Goal: Check status: Check status

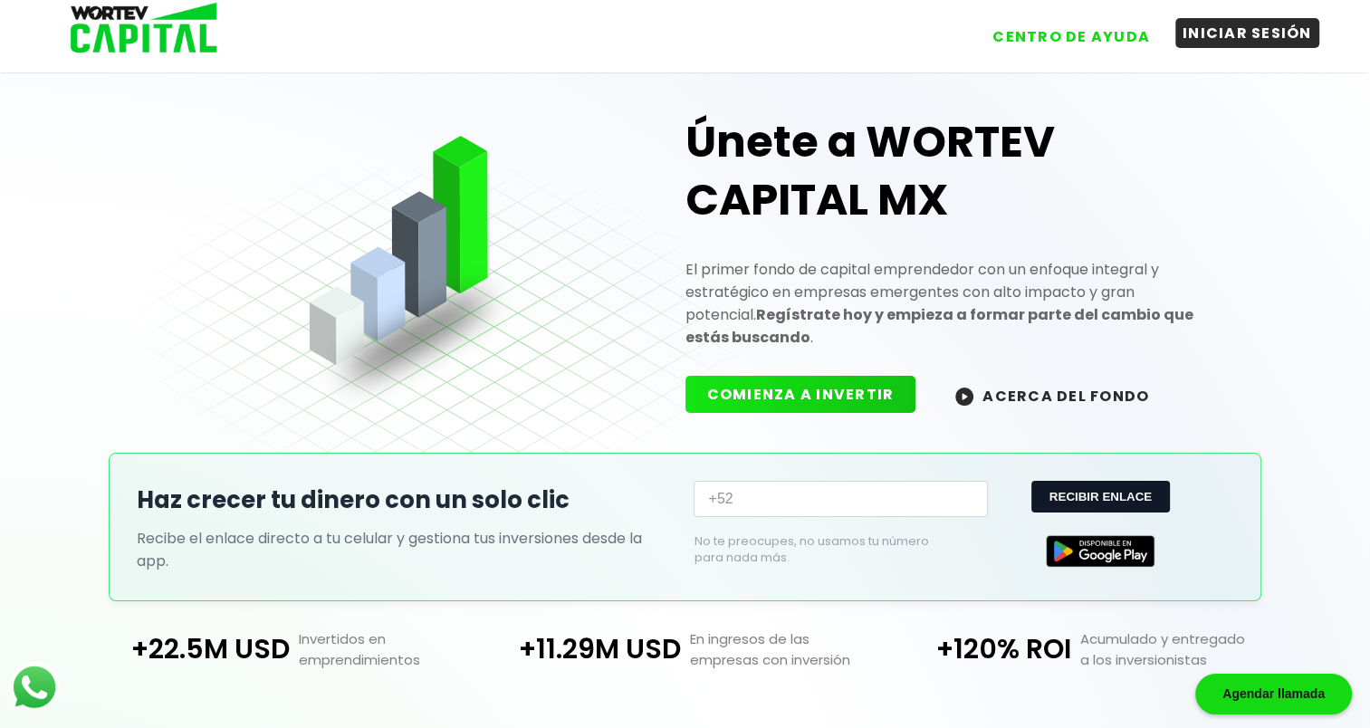
click at [1255, 29] on button "INICIAR SESIÓN" at bounding box center [1247, 33] width 144 height 30
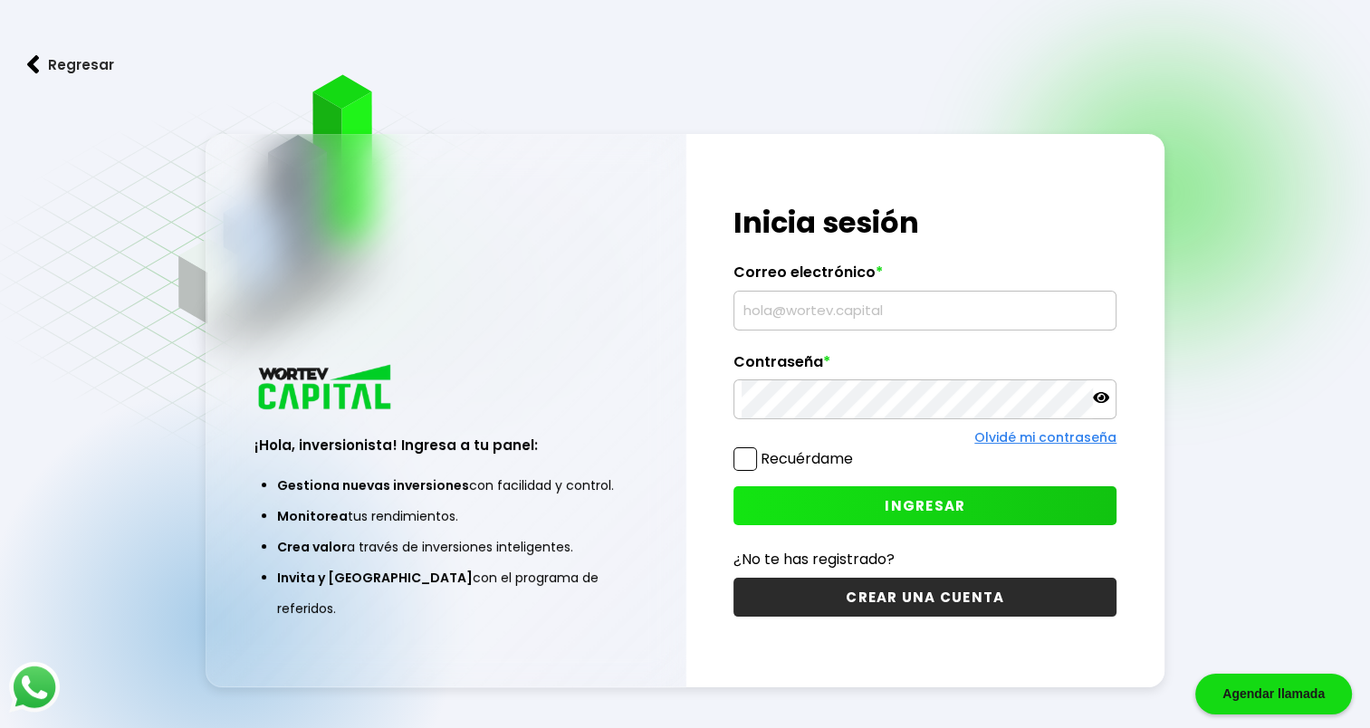
type input "[EMAIL_ADDRESS][DOMAIN_NAME]"
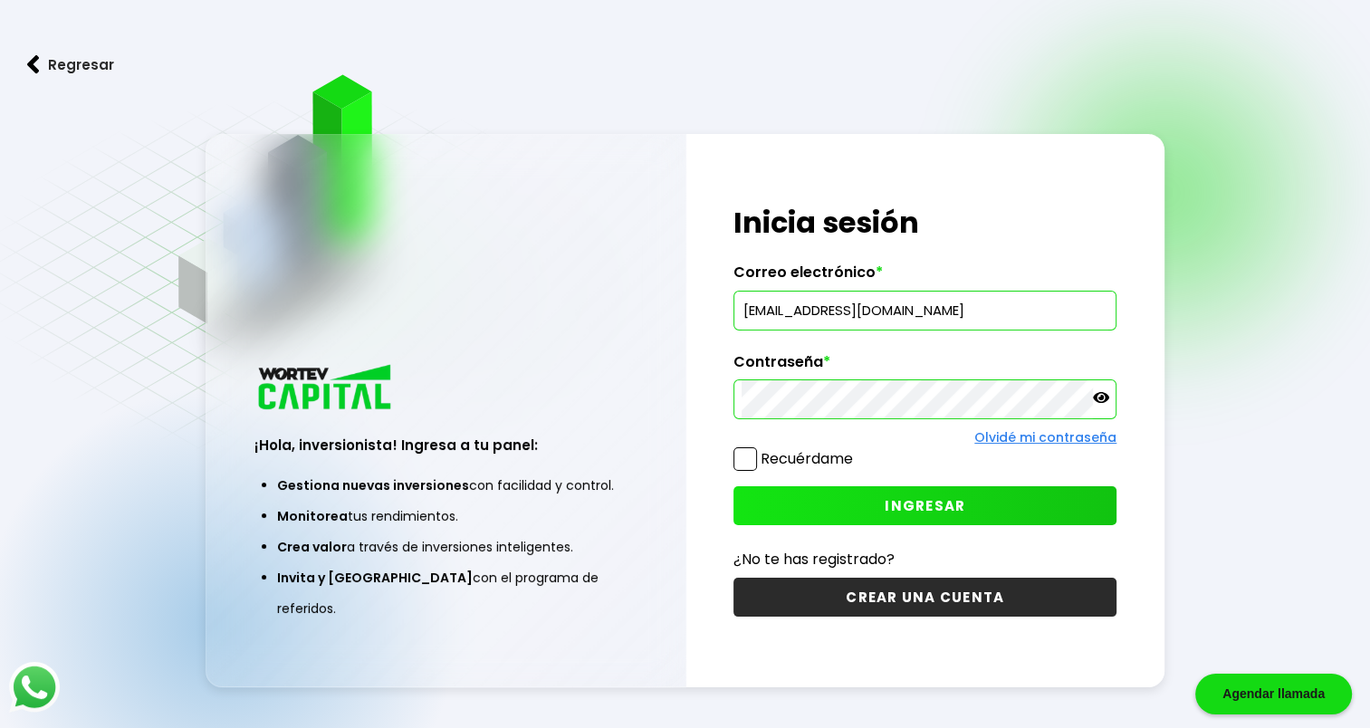
click at [907, 497] on span "INGRESAR" at bounding box center [925, 505] width 81 height 19
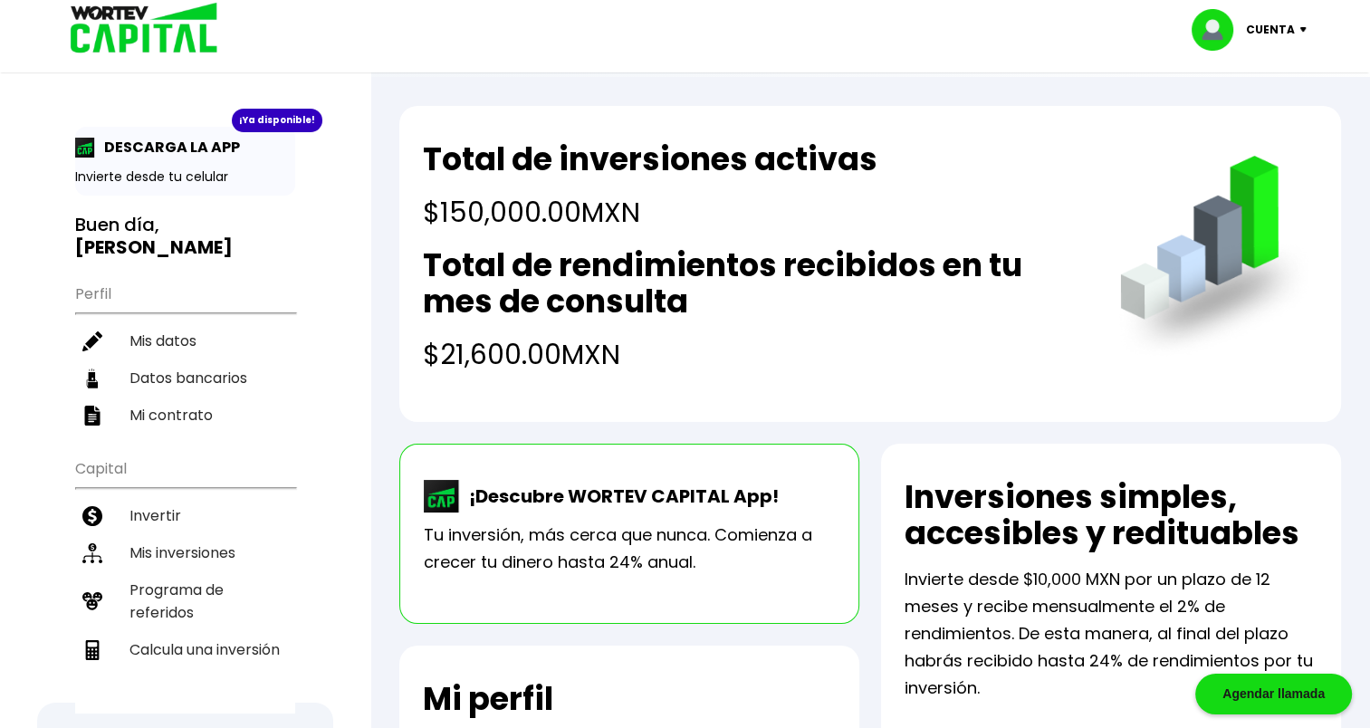
click at [1302, 29] on img at bounding box center [1307, 29] width 24 height 5
drag, startPoint x: 975, startPoint y: 187, endPoint x: 974, endPoint y: 177, distance: 10.0
click at [974, 177] on div "Total de inversiones activas $150,000.00 MXN Total de rendimientos recibidos en…" at bounding box center [753, 258] width 661 height 234
click at [496, 366] on h4 "$21,600.00 MXN" at bounding box center [753, 354] width 661 height 41
drag, startPoint x: 496, startPoint y: 366, endPoint x: 614, endPoint y: 282, distance: 144.2
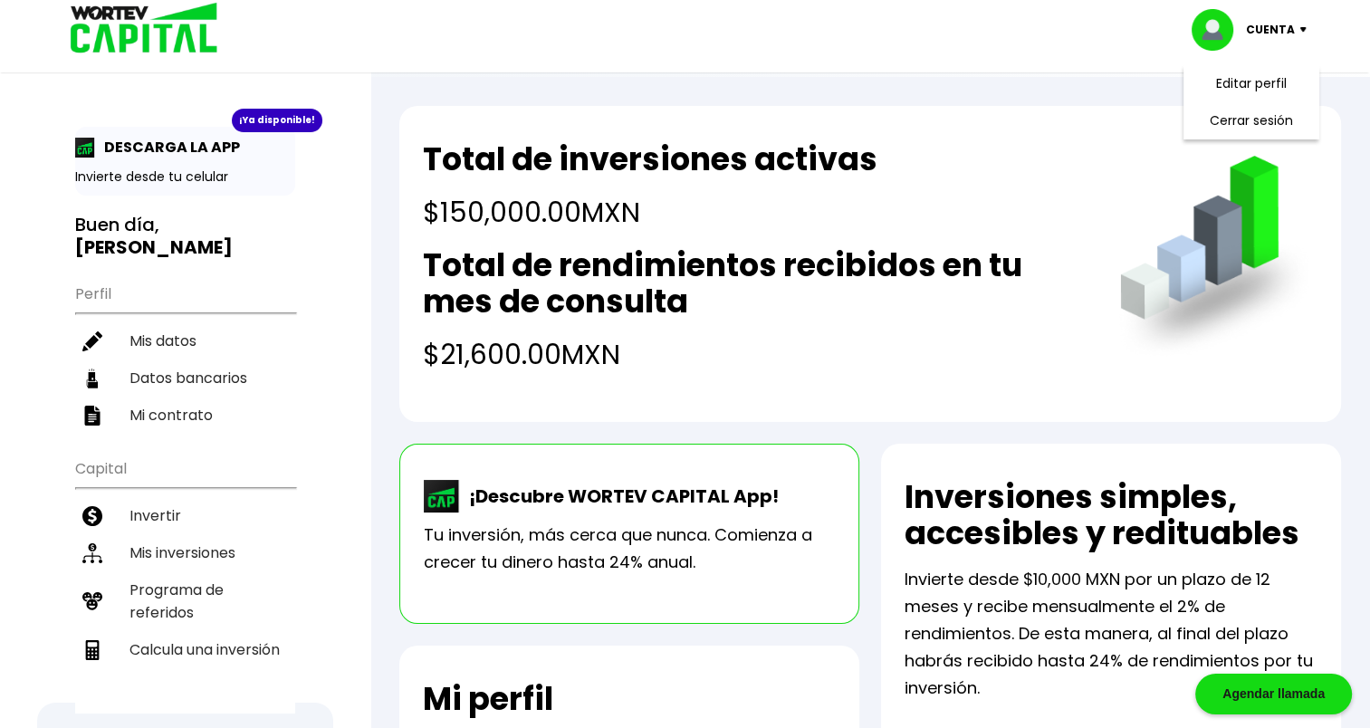
click at [614, 282] on h2 "Total de rendimientos recibidos en tu mes de consulta" at bounding box center [753, 283] width 661 height 72
click at [626, 284] on h2 "Total de rendimientos recibidos en tu mes de consulta" at bounding box center [753, 283] width 661 height 72
click at [900, 263] on h2 "Total de rendimientos recibidos en tu mes de consulta" at bounding box center [753, 283] width 661 height 72
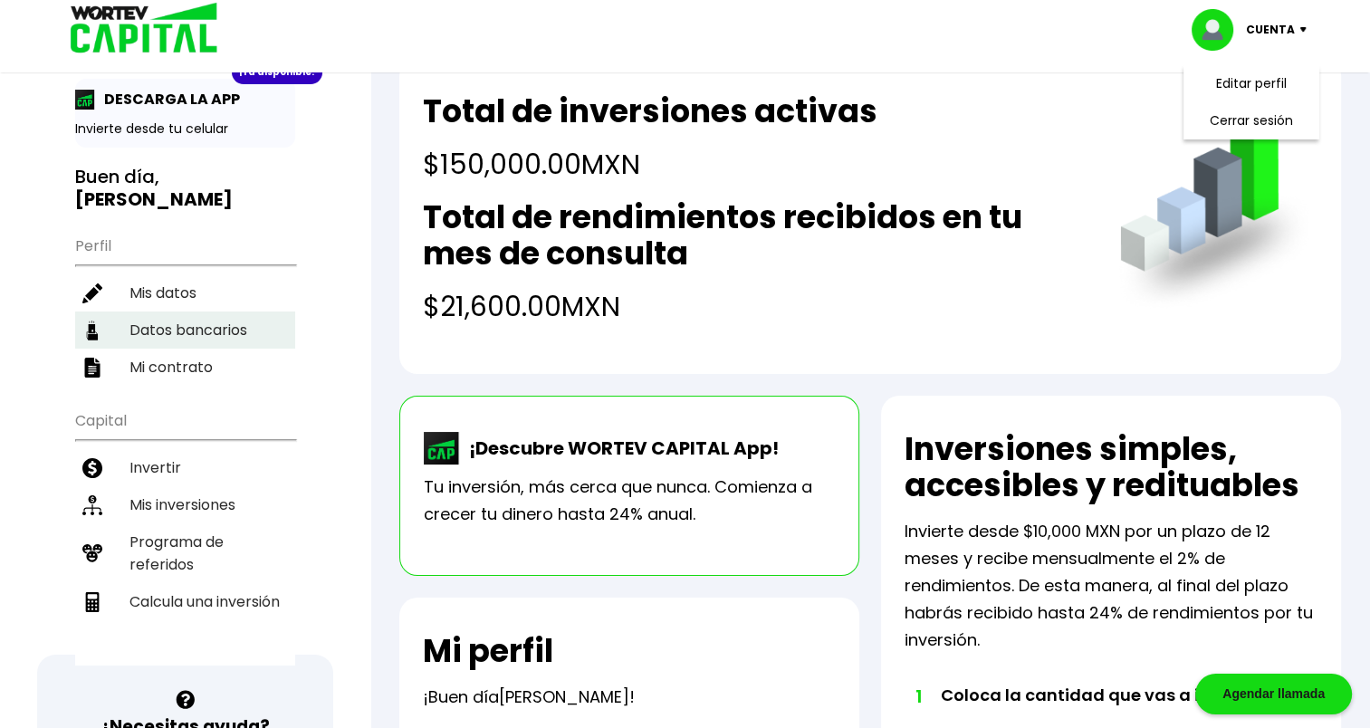
scroll to position [91, 0]
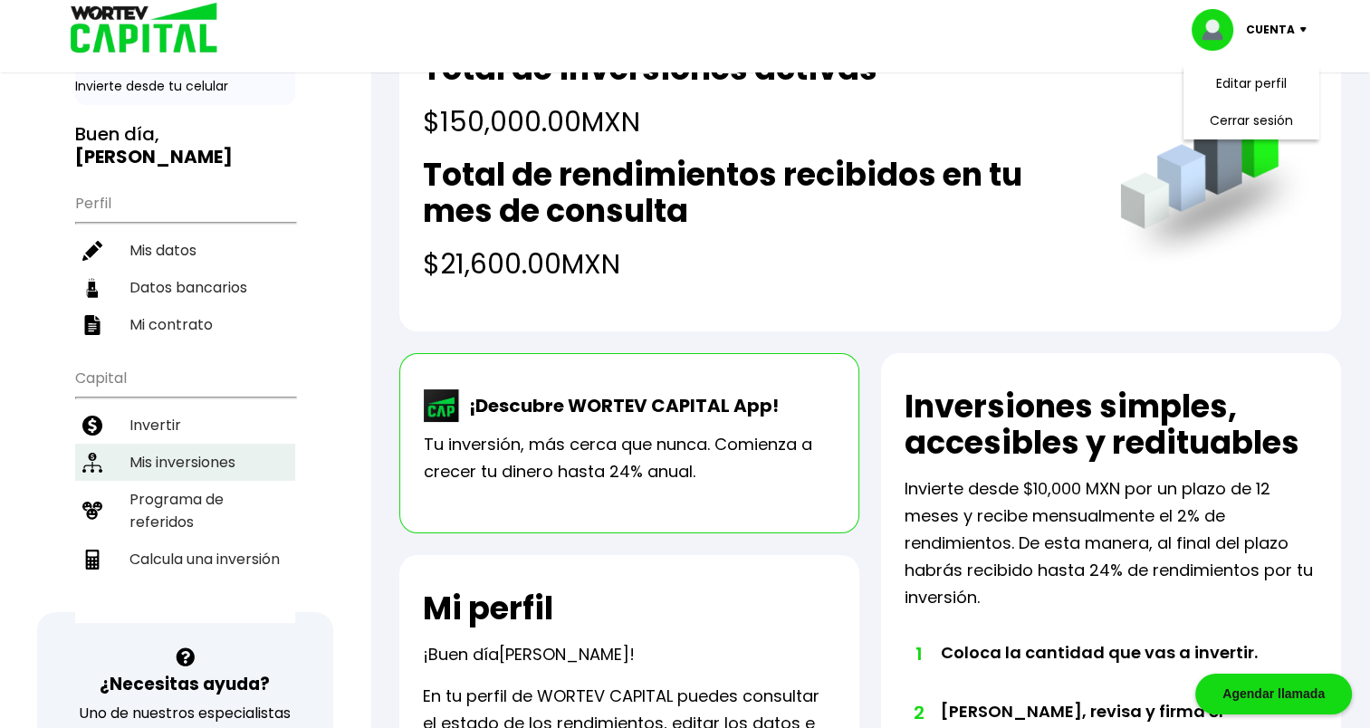
click at [176, 444] on li "Mis inversiones" at bounding box center [185, 462] width 220 height 37
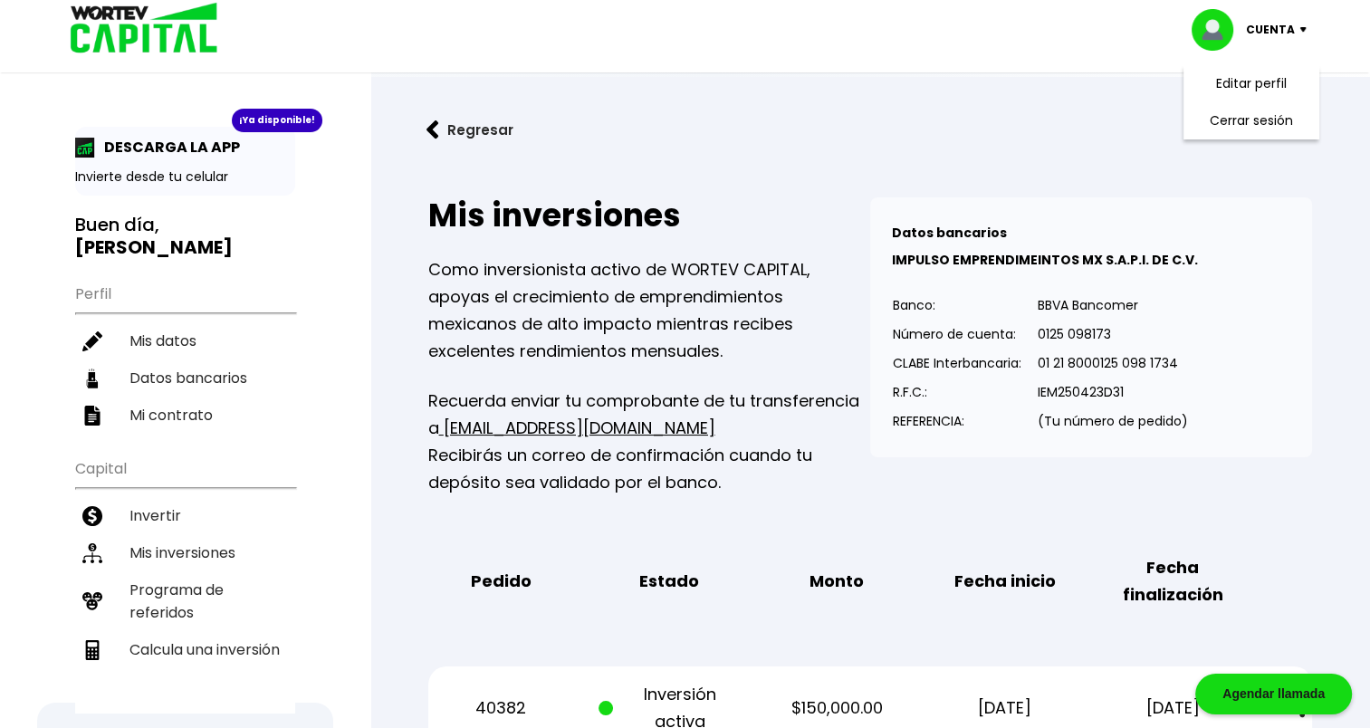
click at [391, 376] on div "Regresar Mis inversiones Como inversionista activo de WORTEV CAPITAL, apoyas el…" at bounding box center [870, 442] width 1000 height 731
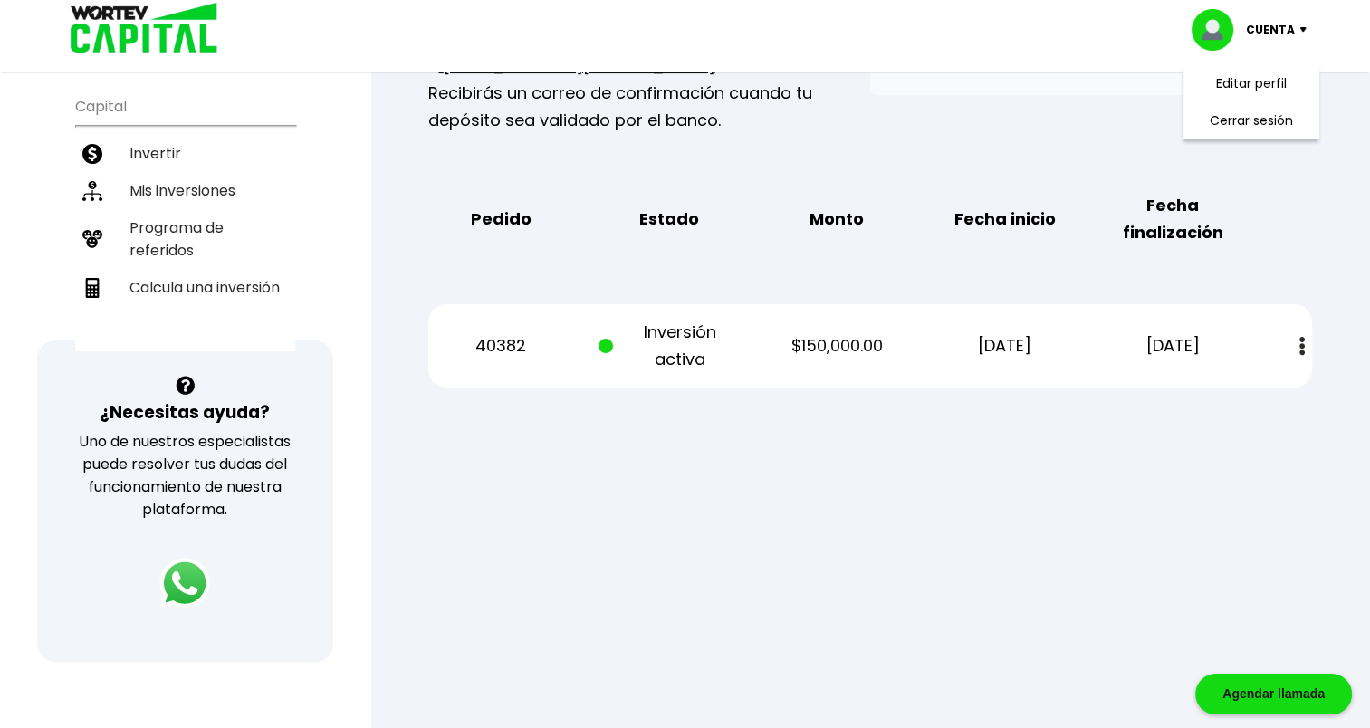
scroll to position [453, 0]
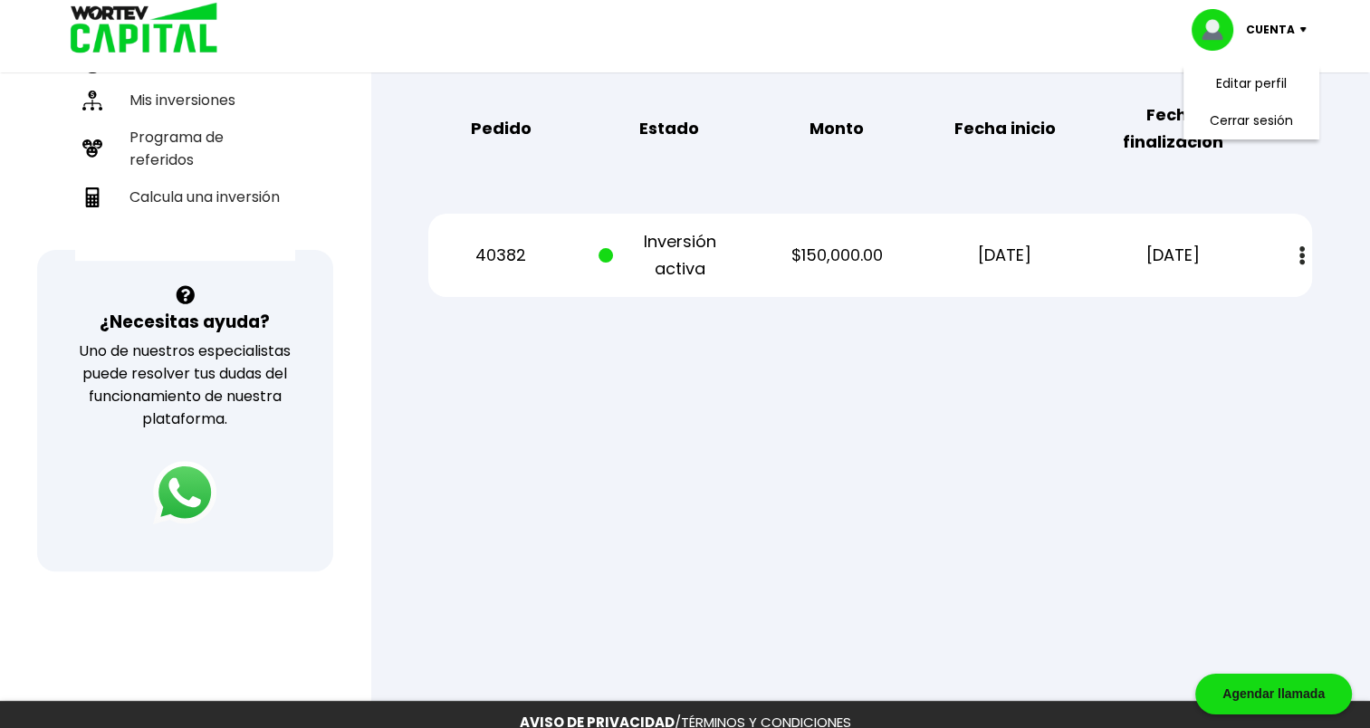
click at [190, 488] on img at bounding box center [184, 492] width 63 height 63
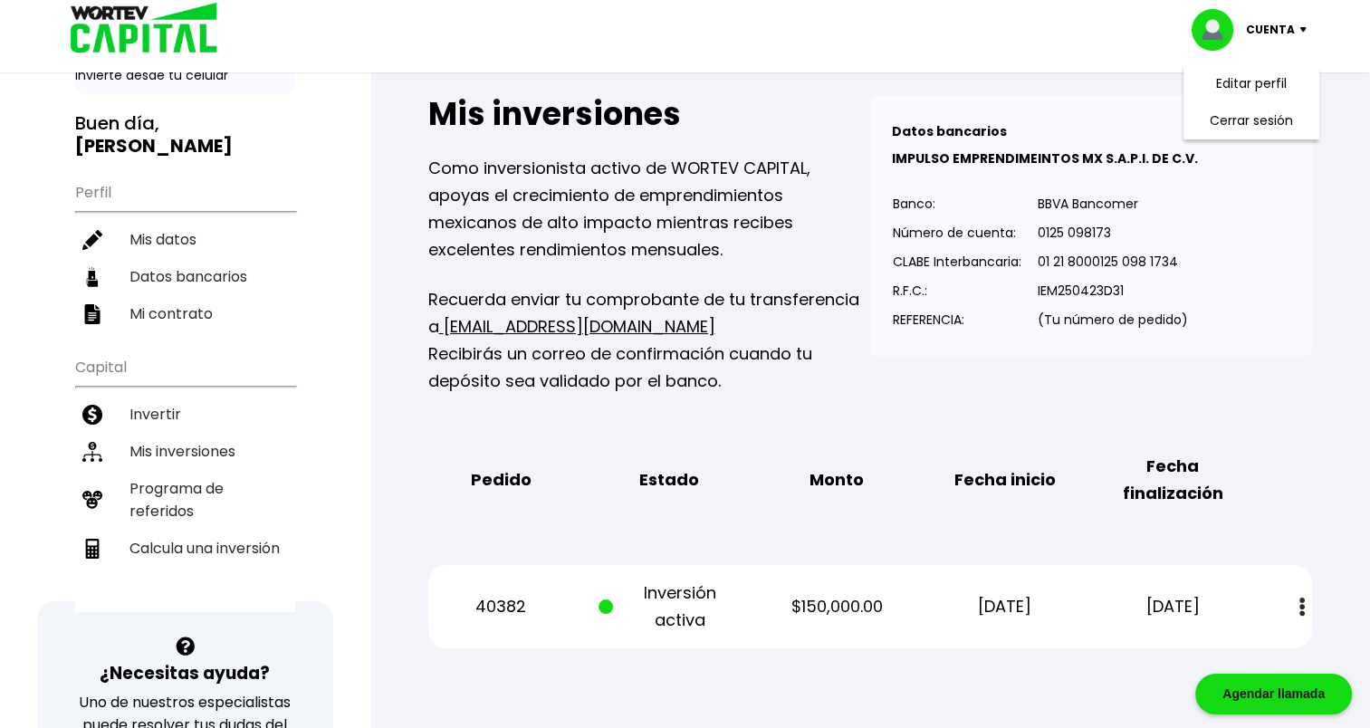
scroll to position [0, 0]
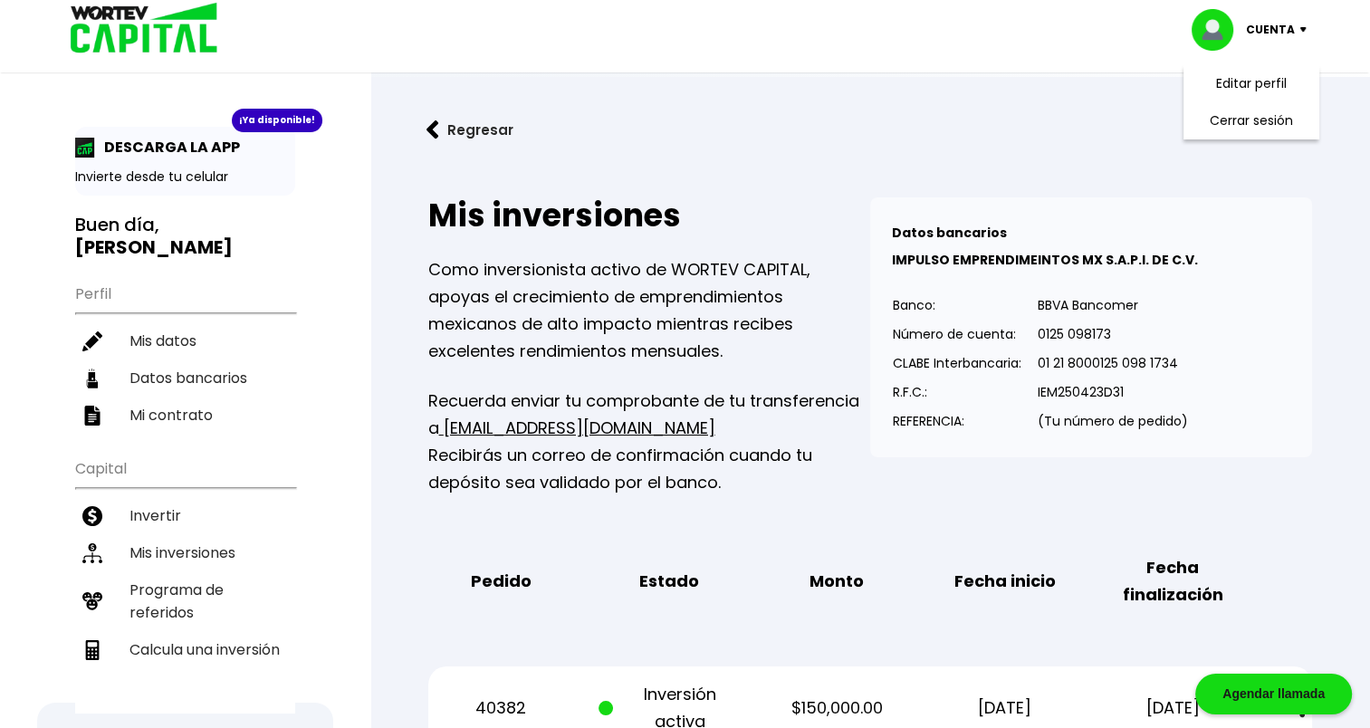
click at [435, 131] on img at bounding box center [432, 129] width 13 height 19
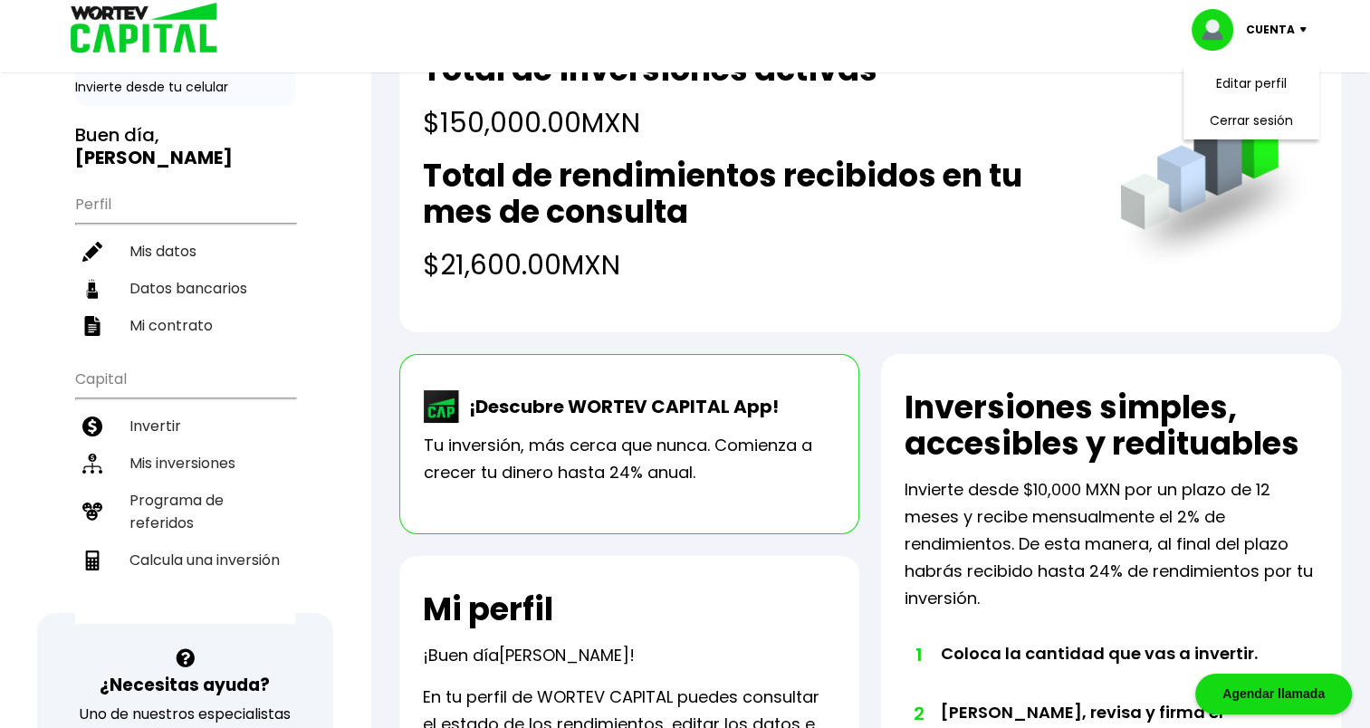
scroll to position [181, 0]
